Goal: Transaction & Acquisition: Purchase product/service

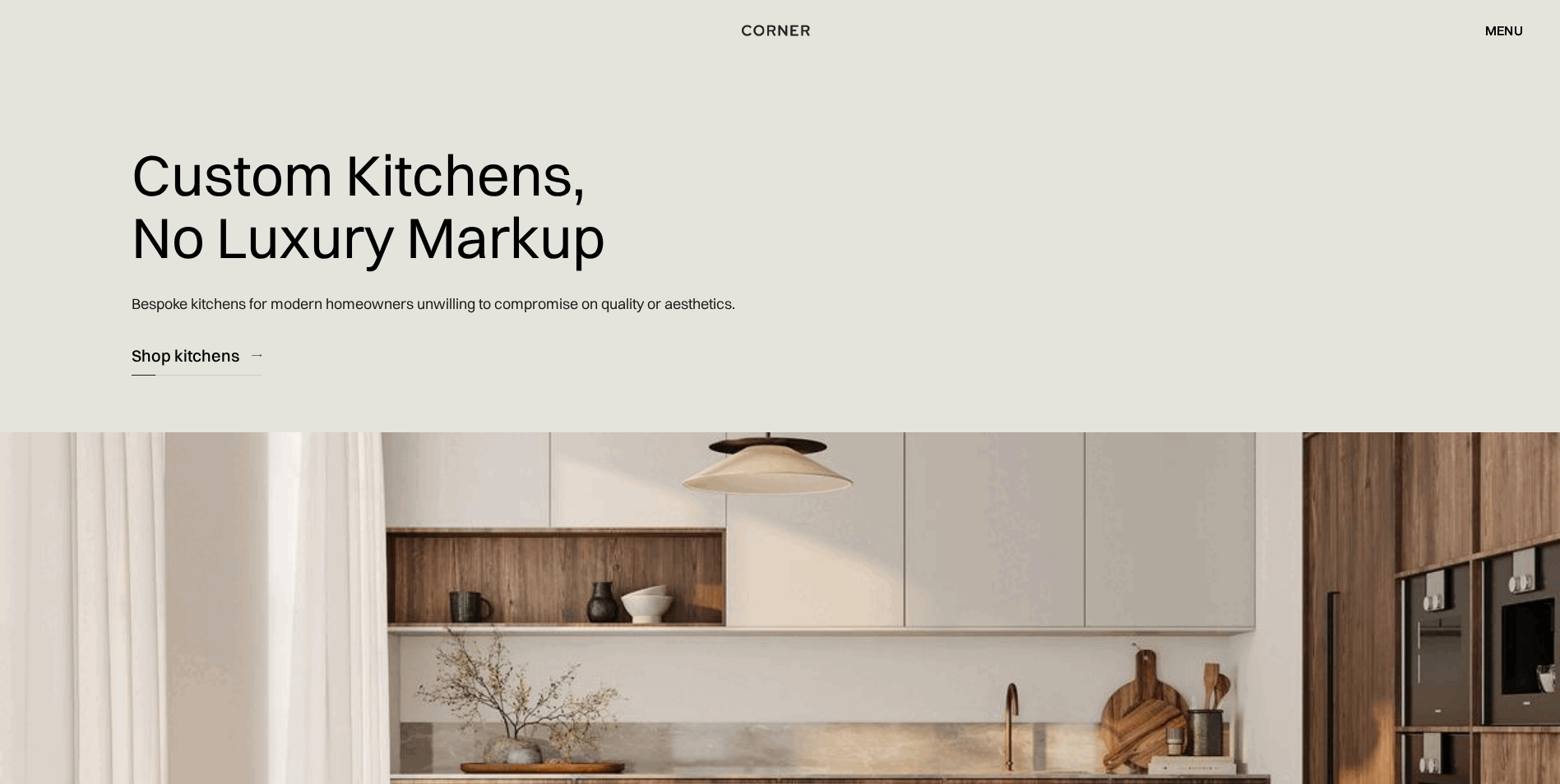
click at [248, 357] on link "Shop kitchens" at bounding box center [197, 355] width 130 height 41
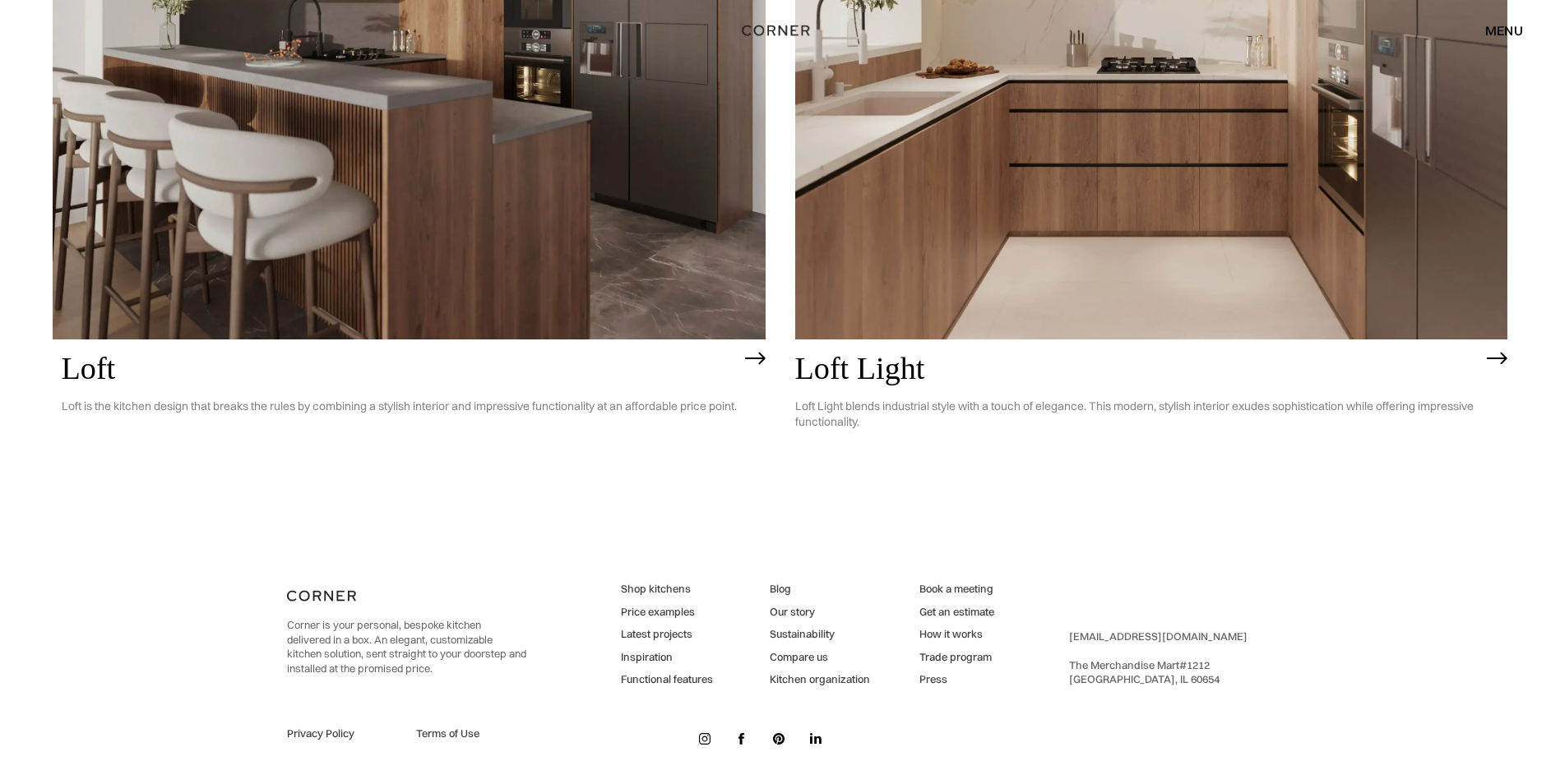
scroll to position [5289, 0]
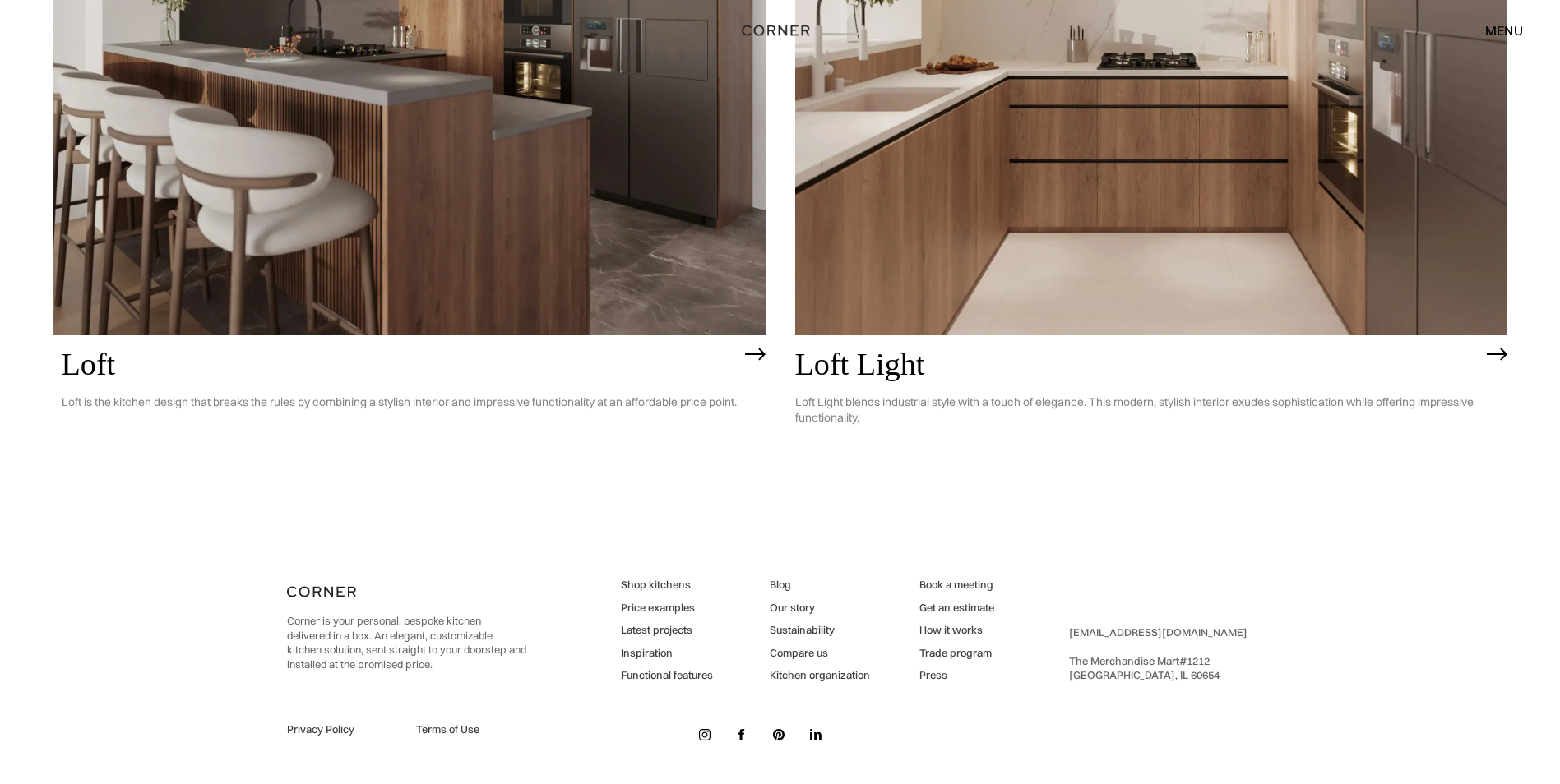
click at [1128, 203] on img at bounding box center [1151, 51] width 713 height 570
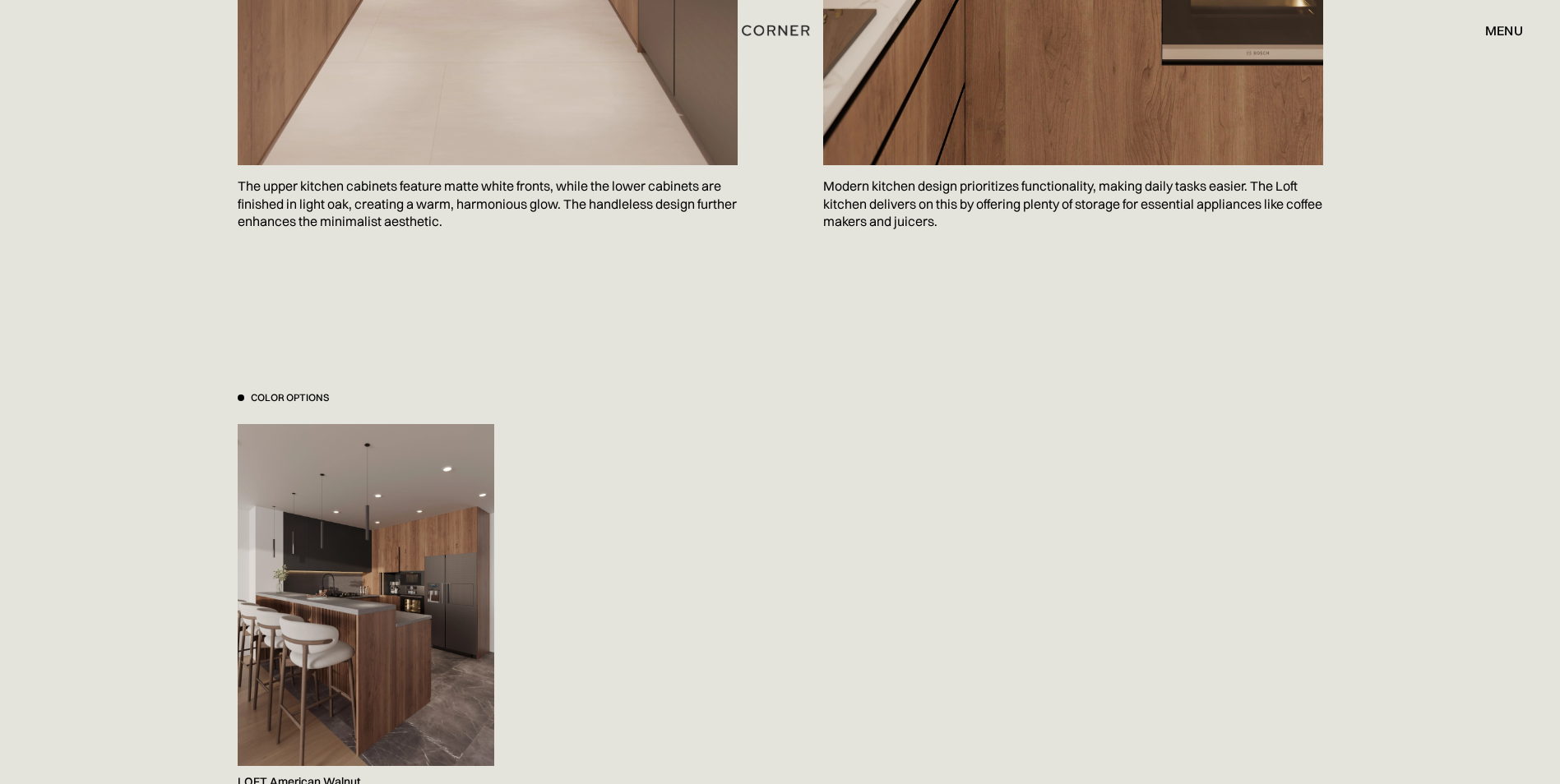
scroll to position [1480, 0]
